Goal: Unclear: Browse casually

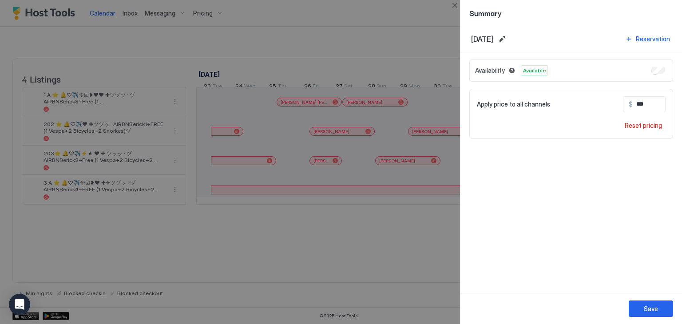
scroll to position [0, 493]
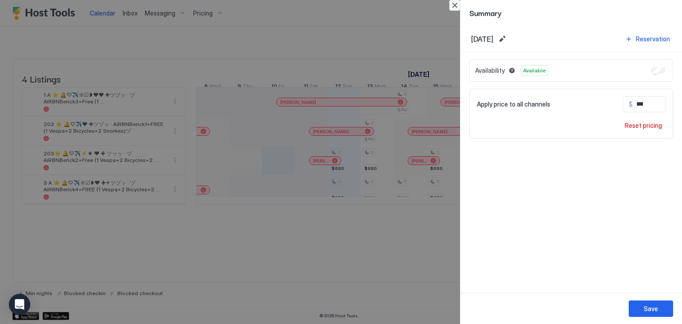
click at [452, 7] on button "Close" at bounding box center [454, 5] width 11 height 11
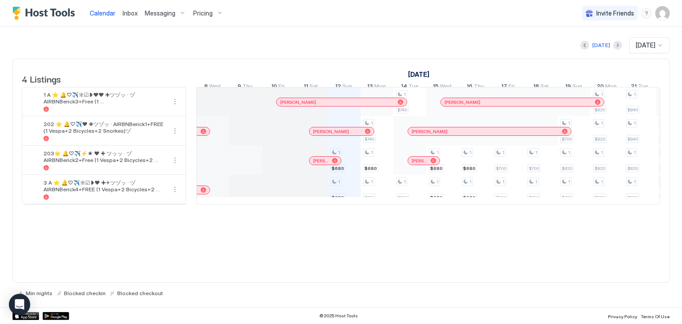
click at [354, 168] on div "1 $680 1 $680 1 $740 1 $680 1 $700 1 $740 1 $700 1 $680 1 $680 1 $680 1 $680 1 …" at bounding box center [591, 145] width 1774 height 117
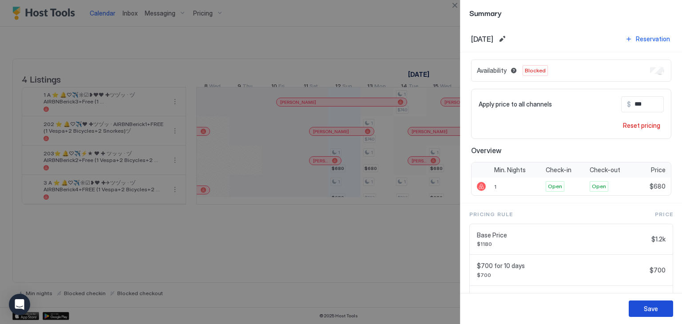
click at [649, 306] on div "Save" at bounding box center [651, 308] width 14 height 9
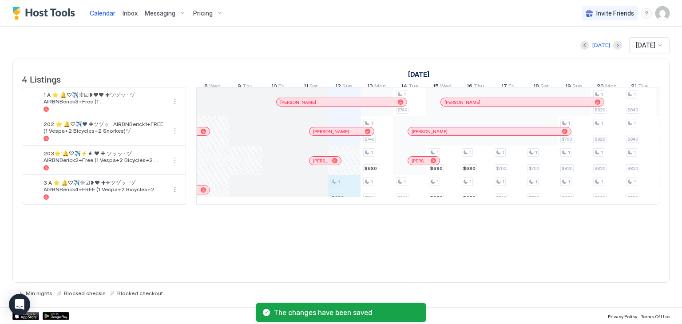
click at [349, 193] on div "1 $680 1 $740 1 $680 1 $700 1 $740 1 $700 1 $680 1 $680 1 $680 1 $680 1 $700 1 …" at bounding box center [591, 145] width 1774 height 117
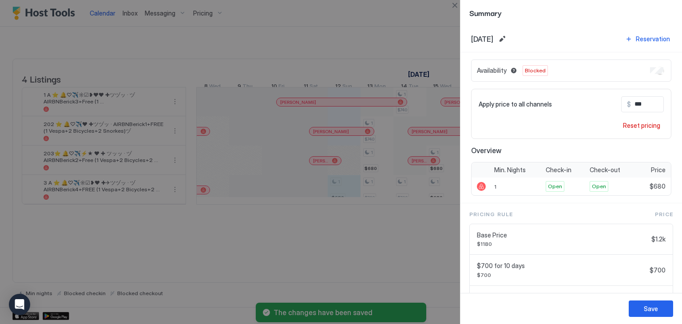
click at [351, 252] on div at bounding box center [341, 162] width 682 height 324
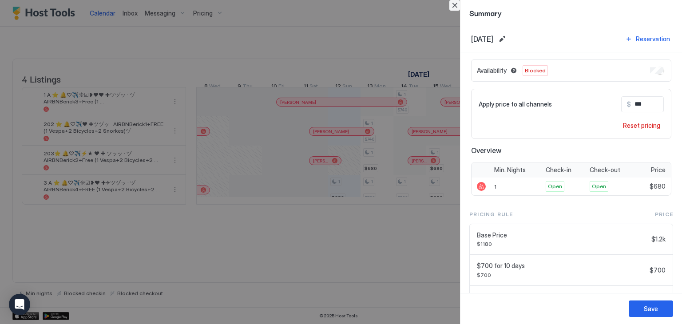
click at [457, 9] on button "Close" at bounding box center [454, 5] width 11 height 11
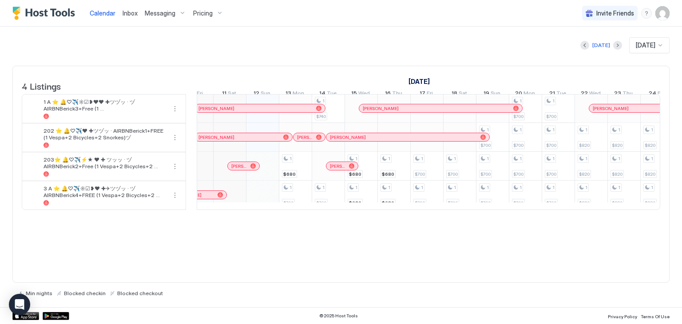
scroll to position [0, 407]
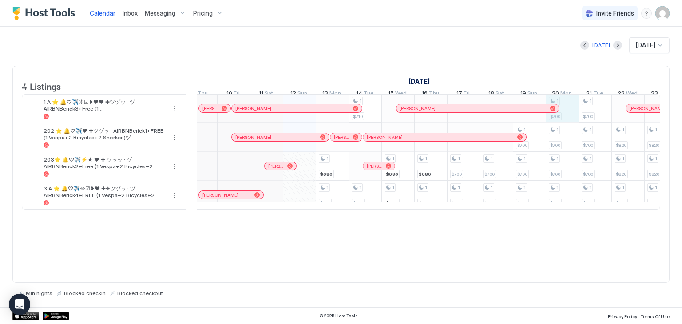
click at [563, 121] on div "1 $680 1 $700 1 $740 1 $700 1 $680 1 $680 1 $680 1 $680 1 $700 1 $700 1 $700 1 …" at bounding box center [677, 151] width 1774 height 115
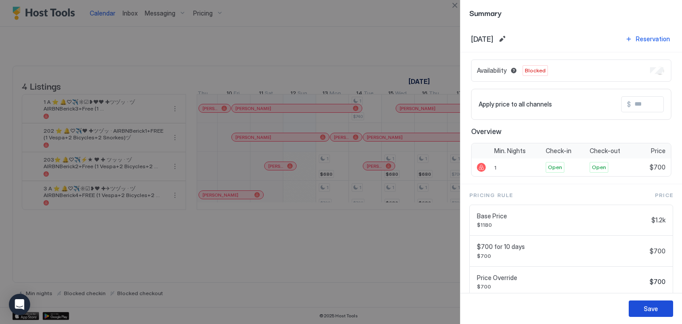
click at [650, 305] on div "Save" at bounding box center [651, 308] width 14 height 9
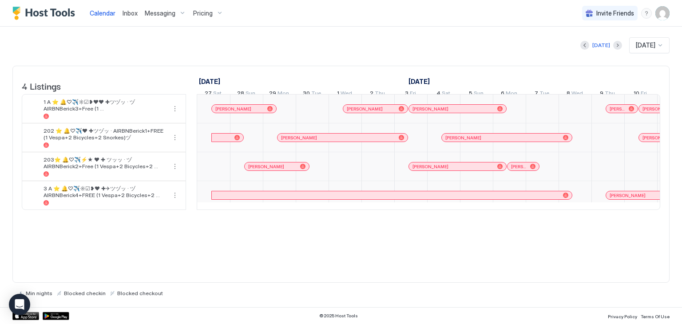
scroll to position [0, 493]
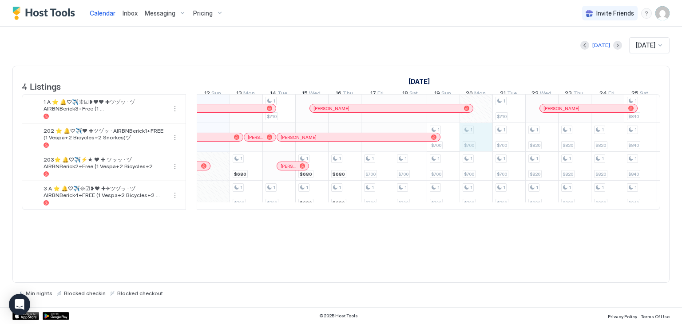
click at [479, 146] on div "1 $680 1 $700 1 $740 1 $700 1 $680 1 $680 1 $680 1 $680 1 $700 1 $700 1 $700 1 …" at bounding box center [591, 151] width 1774 height 115
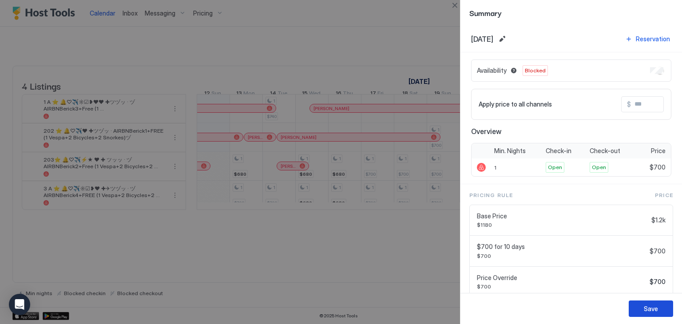
click at [668, 308] on button "Save" at bounding box center [650, 308] width 44 height 16
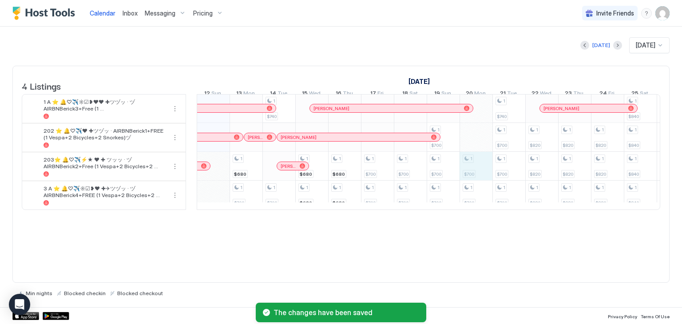
click at [479, 167] on div "1 $680 1 $700 1 $740 1 $700 1 $680 1 $680 1 $680 1 $680 1 $700 1 $700 1 $700 1 …" at bounding box center [591, 151] width 1774 height 115
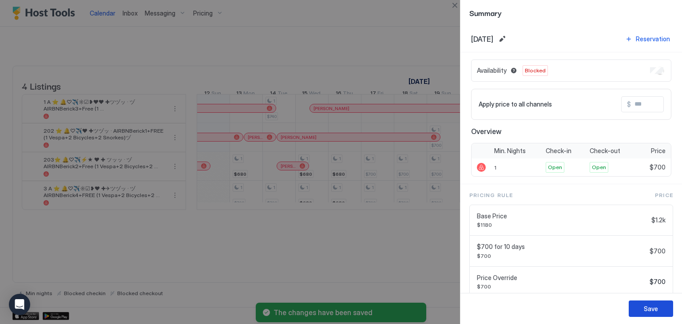
click at [643, 307] on button "Save" at bounding box center [650, 308] width 44 height 16
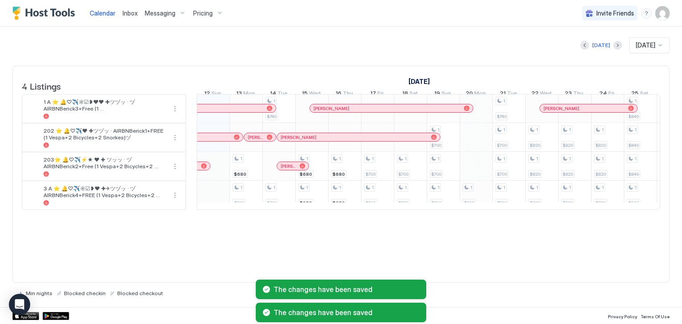
click at [473, 200] on div "1 $680 1 $700 1 $740 1 $700 1 $680 1 $680 1 $680 1 $680 1 $700 1 $700 1 $700 1 …" at bounding box center [591, 151] width 1774 height 115
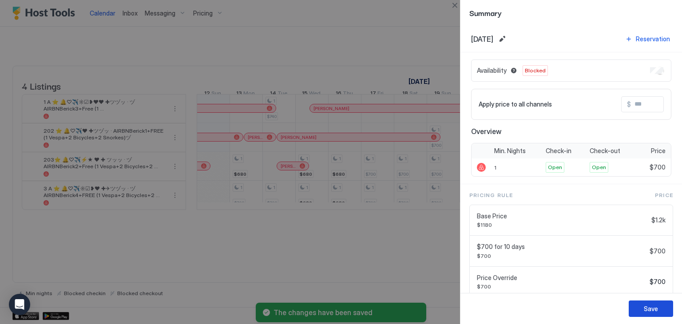
click at [640, 306] on button "Save" at bounding box center [650, 308] width 44 height 16
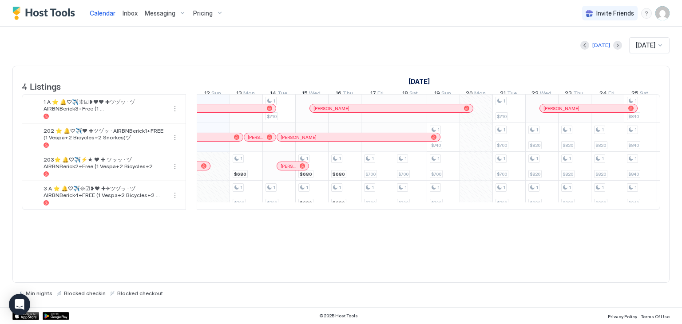
click at [479, 114] on div "1 $680 1 $700 1 $740 1 $700 1 $680 1 $680 1 $680 1 $680 1 $700 1 $700 1 $700 1 …" at bounding box center [591, 151] width 1774 height 115
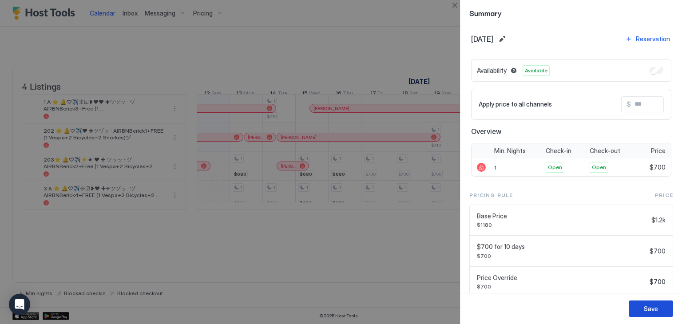
click at [651, 304] on div "Save" at bounding box center [651, 308] width 14 height 9
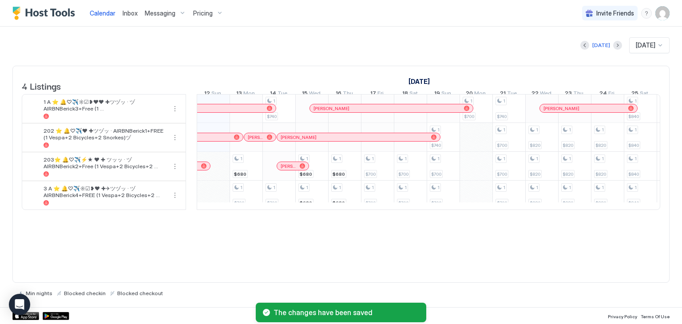
click at [483, 142] on div "1 $680 1 $700 1 $740 1 $700 1 $680 1 $680 1 $680 1 $680 1 $700 1 $700 1 $700 1 …" at bounding box center [591, 151] width 1774 height 115
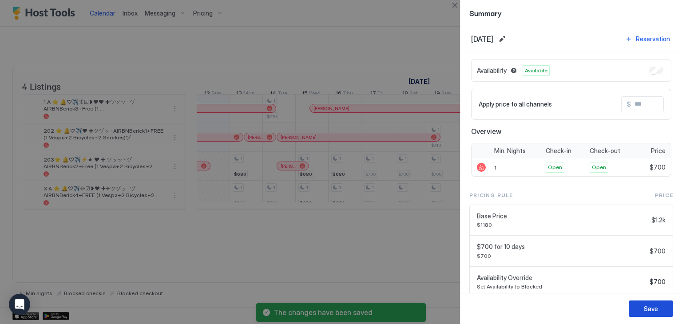
click at [653, 308] on div "Save" at bounding box center [651, 308] width 14 height 9
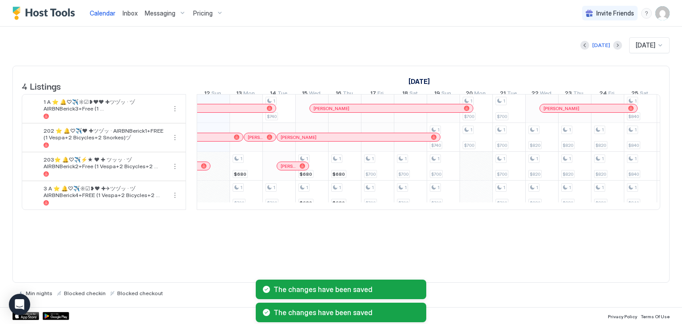
click at [482, 173] on div "1 $680 1 $700 1 $740 1 $700 1 $680 1 $680 1 $680 1 $680 1 $700 1 $700 1 $700 1 …" at bounding box center [591, 151] width 1774 height 115
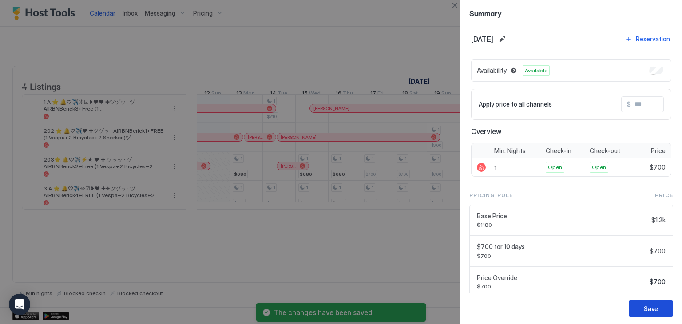
click at [662, 309] on button "Save" at bounding box center [650, 308] width 44 height 16
click at [652, 304] on div "Save" at bounding box center [651, 308] width 14 height 9
